Goal: Check status

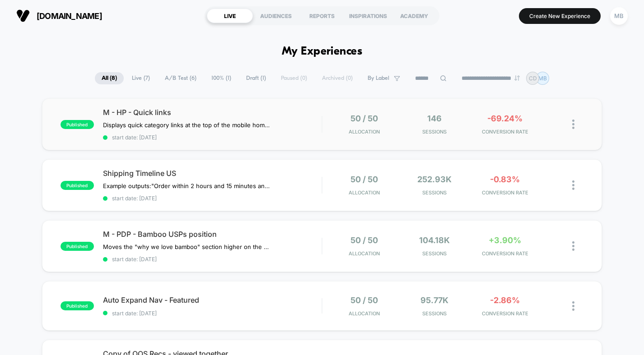
click at [291, 103] on div "published M - HP - Quick links Displays quick category links at the top of the …" at bounding box center [322, 124] width 561 height 52
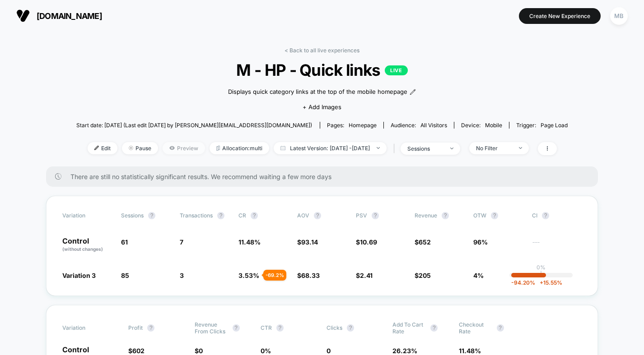
click at [172, 143] on span "Preview" at bounding box center [184, 148] width 42 height 12
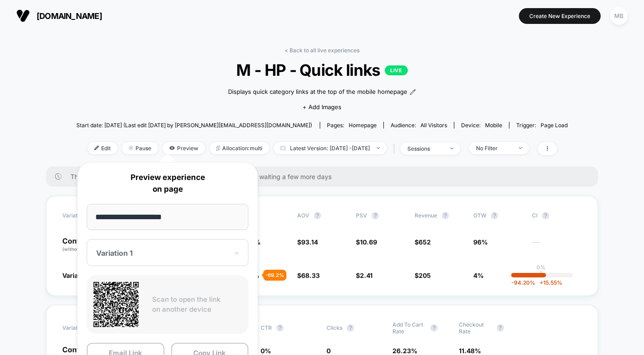
click at [132, 266] on div "**********" at bounding box center [167, 282] width 181 height 238
click at [145, 257] on div at bounding box center [162, 253] width 132 height 9
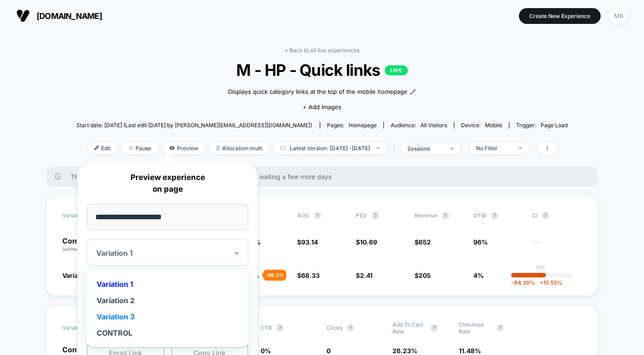
click at [125, 320] on div "Variation 3" at bounding box center [167, 317] width 153 height 16
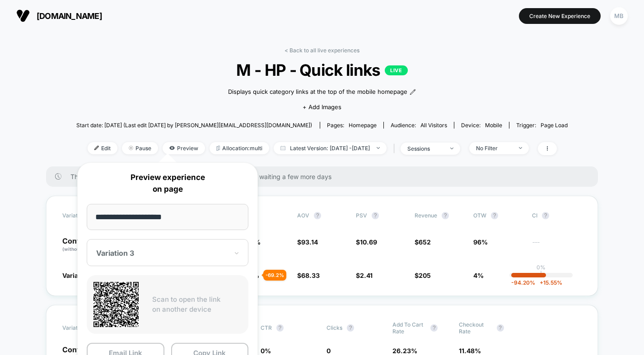
click at [19, 24] on section "[DOMAIN_NAME]" at bounding box center [114, 16] width 201 height 23
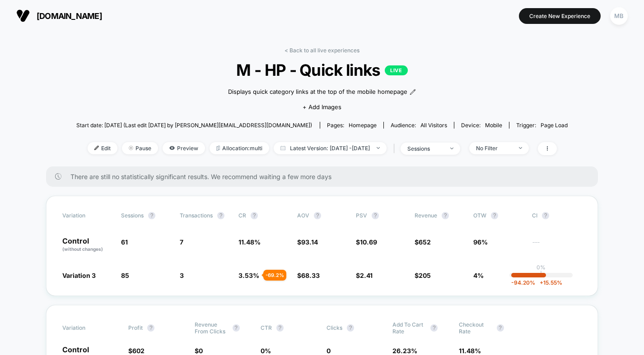
click at [26, 15] on img at bounding box center [23, 16] width 14 height 14
